Goal: Task Accomplishment & Management: Use online tool/utility

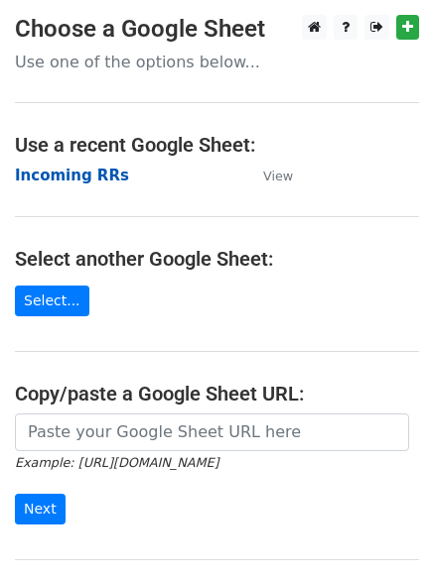
click at [89, 181] on strong "Incoming RRs" at bounding box center [72, 176] width 114 height 18
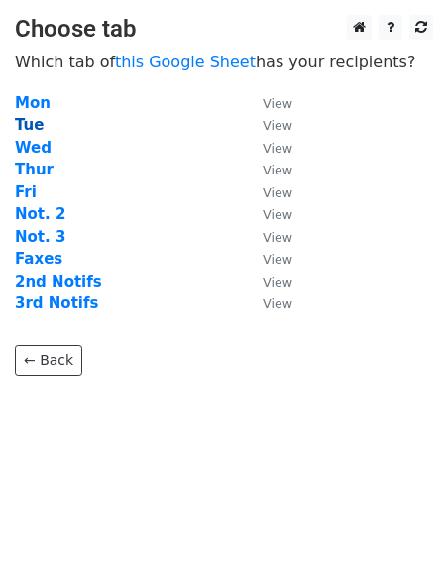
click at [31, 125] on strong "Tue" at bounding box center [29, 125] width 29 height 18
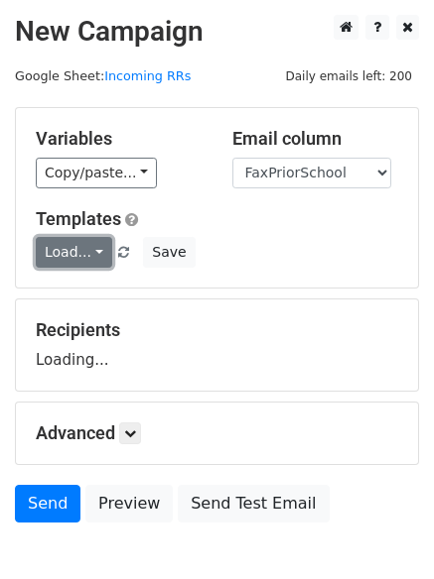
click at [72, 252] on link "Load..." at bounding box center [74, 252] width 76 height 31
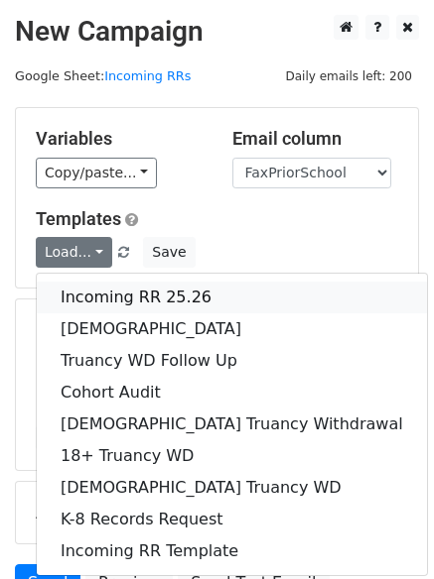
click at [105, 293] on link "Incoming RR 25.26" at bounding box center [232, 298] width 390 height 32
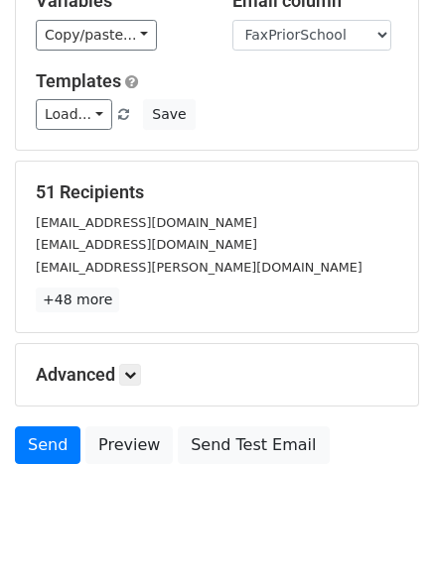
scroll to position [191, 0]
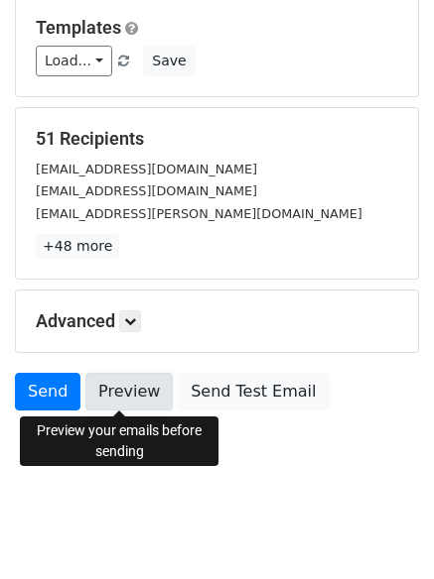
click at [123, 391] on link "Preview" at bounding box center [128, 392] width 87 height 38
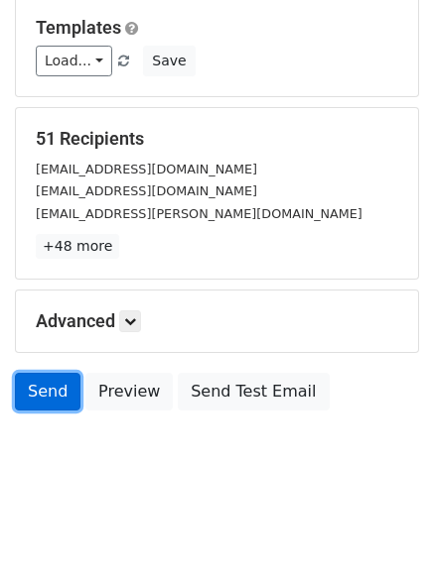
click at [35, 392] on link "Send" at bounding box center [47, 392] width 65 height 38
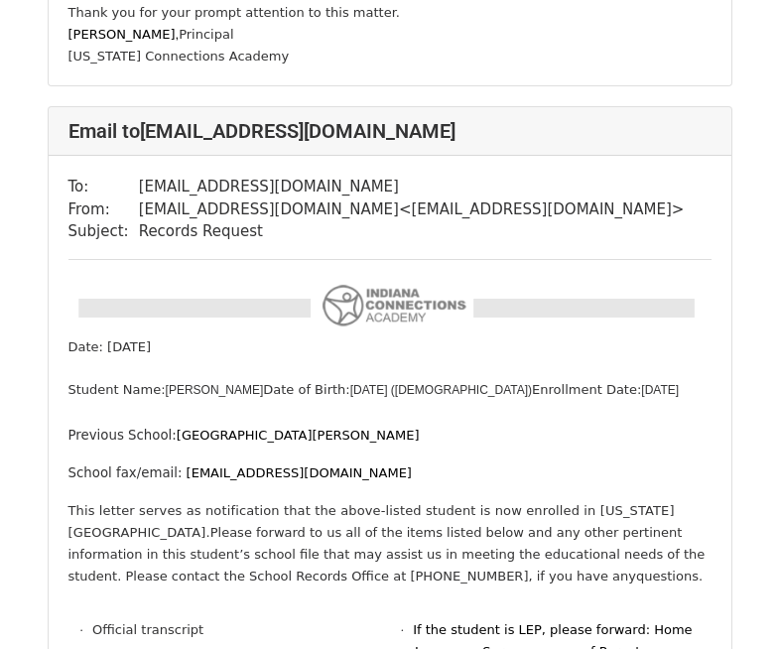
scroll to position [1290, 0]
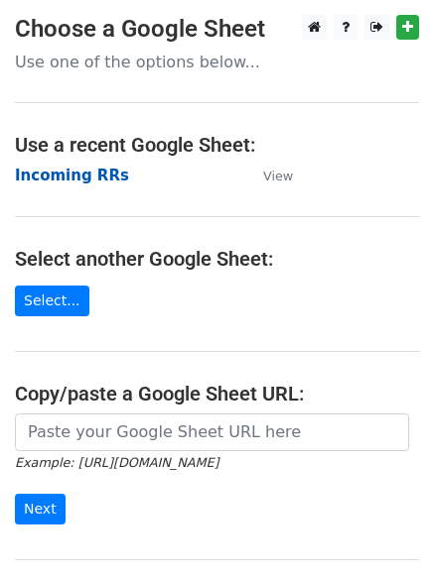
click at [40, 177] on strong "Incoming RRs" at bounding box center [72, 176] width 114 height 18
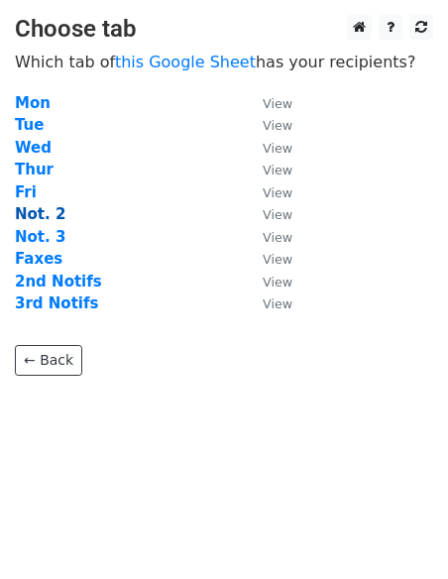
click at [43, 218] on strong "Not. 2" at bounding box center [40, 214] width 51 height 18
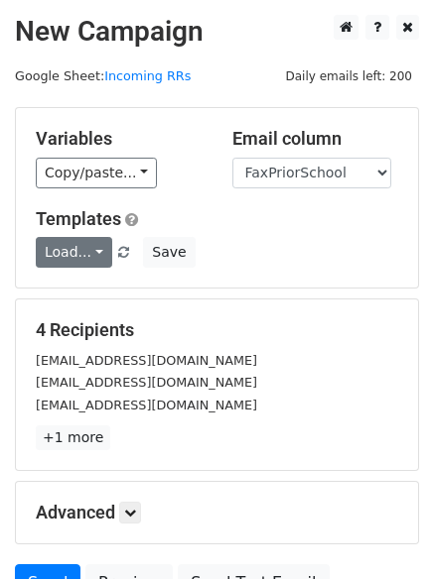
click at [58, 250] on link "Load..." at bounding box center [74, 252] width 76 height 31
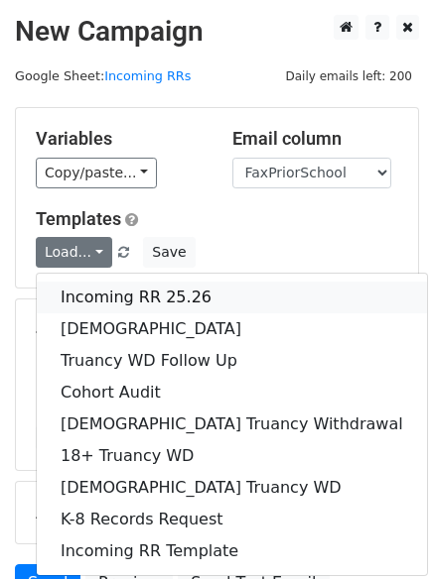
click at [111, 304] on link "Incoming RR 25.26" at bounding box center [232, 298] width 390 height 32
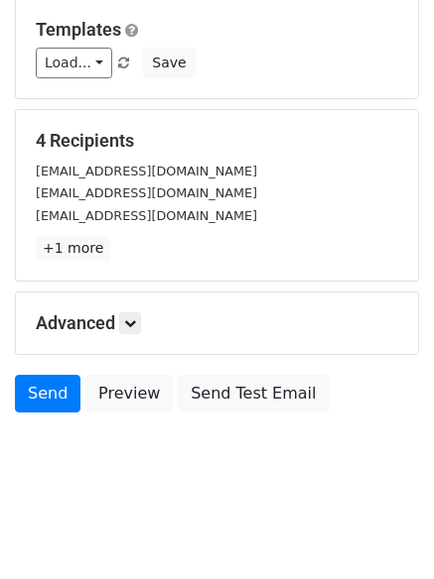
scroll to position [191, 0]
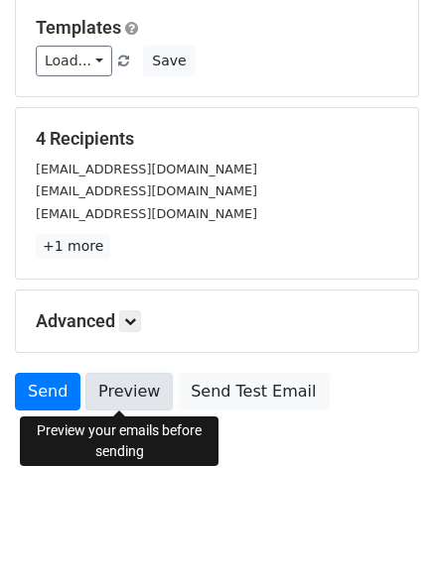
click at [129, 401] on link "Preview" at bounding box center [128, 392] width 87 height 38
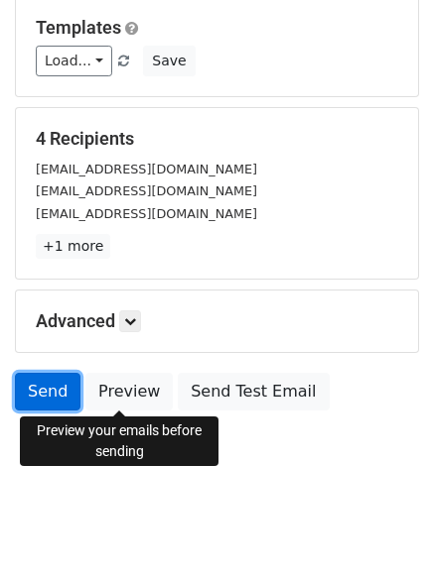
click at [51, 393] on link "Send" at bounding box center [47, 392] width 65 height 38
